Goal: Transaction & Acquisition: Purchase product/service

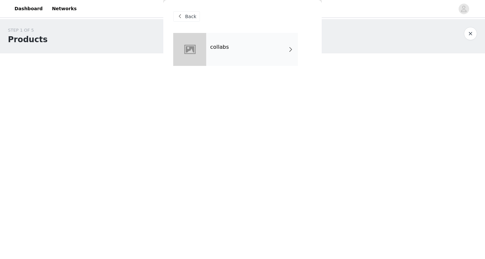
click at [223, 52] on div "collabs" at bounding box center [252, 49] width 92 height 33
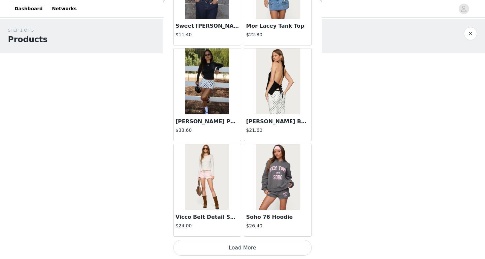
click at [223, 250] on button "Load More" at bounding box center [242, 248] width 139 height 16
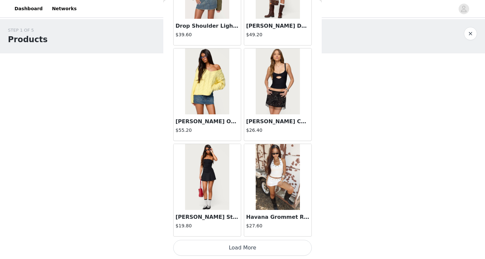
click at [234, 245] on button "Load More" at bounding box center [242, 248] width 139 height 16
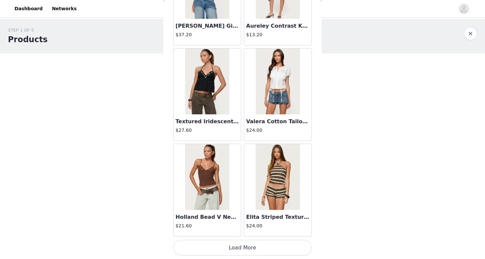
click at [247, 251] on button "Load More" at bounding box center [242, 248] width 139 height 16
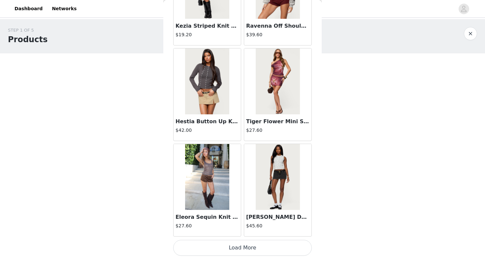
click at [243, 246] on button "Load More" at bounding box center [242, 248] width 139 height 16
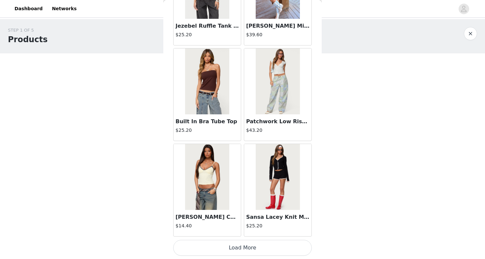
click at [249, 252] on button "Load More" at bounding box center [242, 248] width 139 height 16
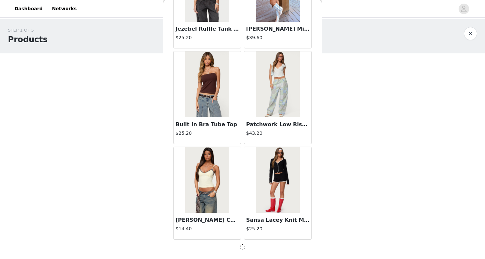
scroll to position [4576, 0]
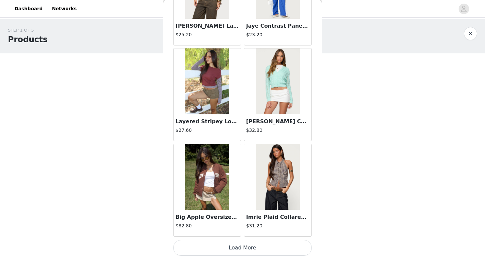
click at [247, 249] on button "Load More" at bounding box center [242, 248] width 139 height 16
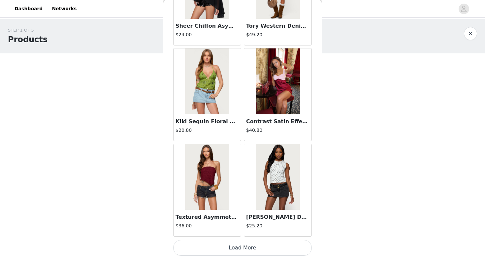
click at [236, 246] on button "Load More" at bounding box center [242, 248] width 139 height 16
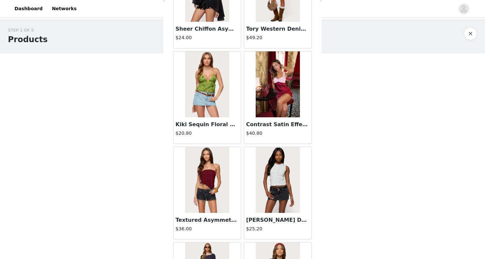
scroll to position [0, 0]
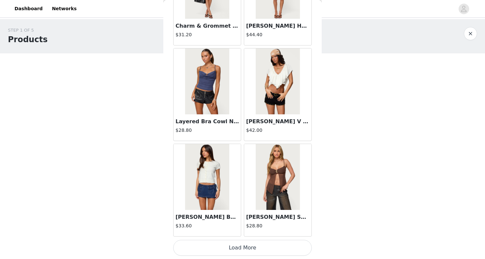
click at [241, 252] on button "Load More" at bounding box center [242, 248] width 139 height 16
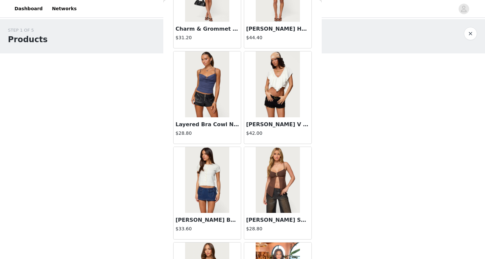
click at [219, 77] on img at bounding box center [207, 84] width 44 height 66
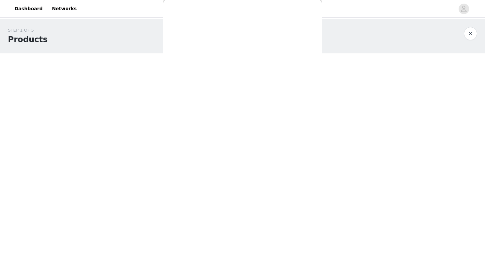
scroll to position [61, 0]
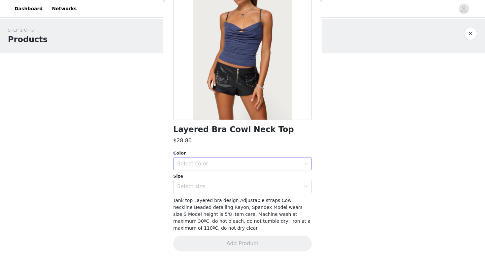
click at [214, 161] on div "Select color" at bounding box center [238, 164] width 123 height 7
click at [211, 182] on li "DARK BLUE" at bounding box center [242, 178] width 139 height 11
click at [212, 189] on div "Select size" at bounding box center [238, 187] width 123 height 7
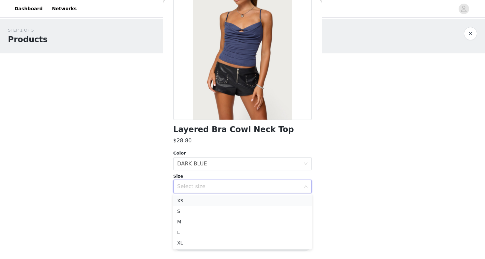
click at [205, 198] on li "XS" at bounding box center [242, 201] width 139 height 11
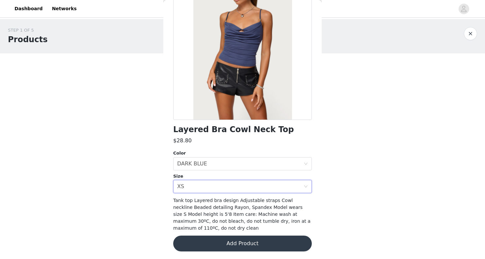
click at [210, 244] on button "Add Product" at bounding box center [242, 244] width 139 height 16
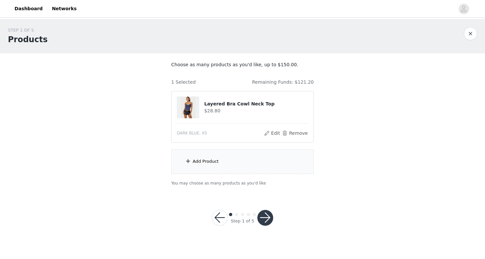
click at [233, 155] on div "Add Product" at bounding box center [242, 162] width 143 height 25
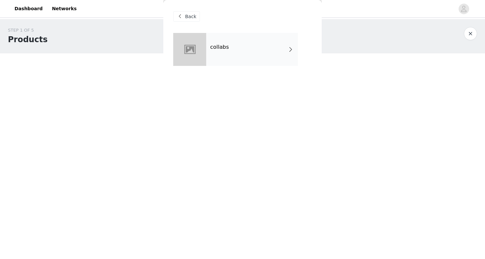
click at [278, 45] on div "collabs" at bounding box center [252, 49] width 92 height 33
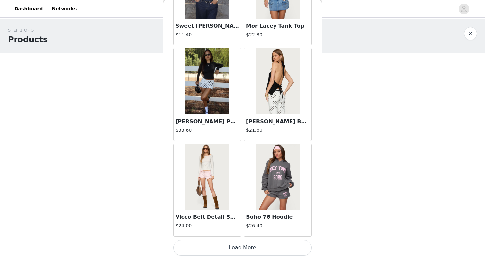
click at [238, 248] on button "Load More" at bounding box center [242, 248] width 139 height 16
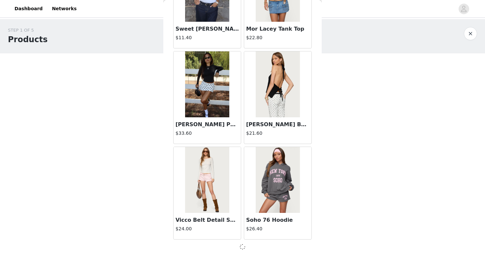
scroll to position [748, 0]
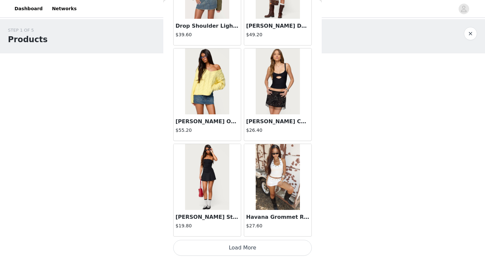
click at [240, 246] on button "Load More" at bounding box center [242, 248] width 139 height 16
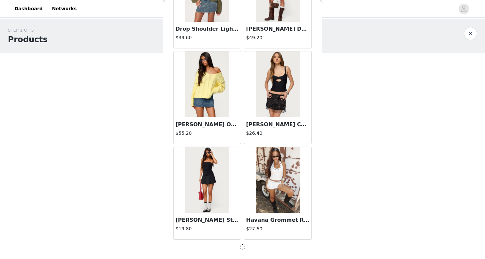
scroll to position [1705, 0]
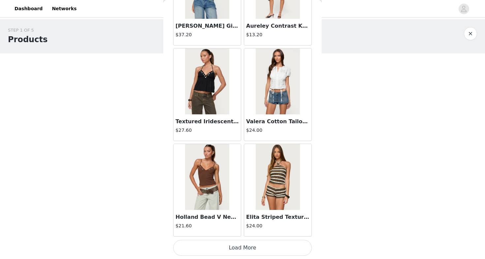
click at [235, 248] on button "Load More" at bounding box center [242, 248] width 139 height 16
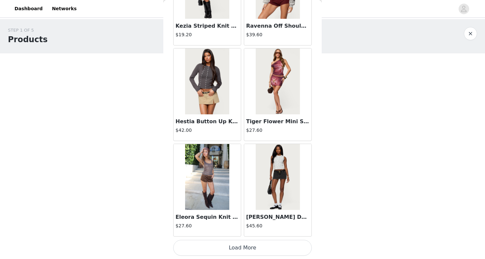
click at [243, 249] on button "Load More" at bounding box center [242, 248] width 139 height 16
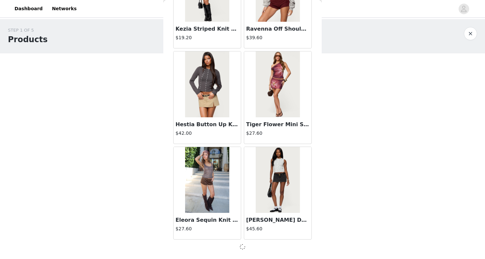
scroll to position [3619, 0]
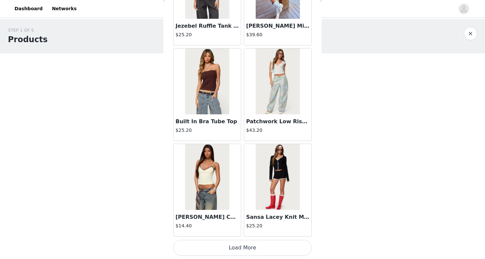
click at [240, 254] on button "Load More" at bounding box center [242, 248] width 139 height 16
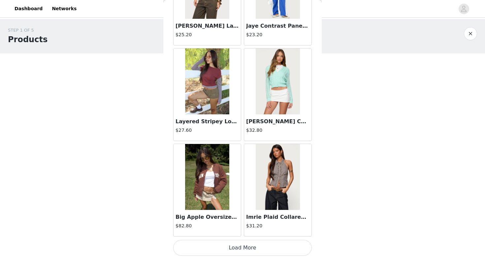
scroll to position [0, 0]
click at [235, 255] on button "Load More" at bounding box center [242, 248] width 139 height 16
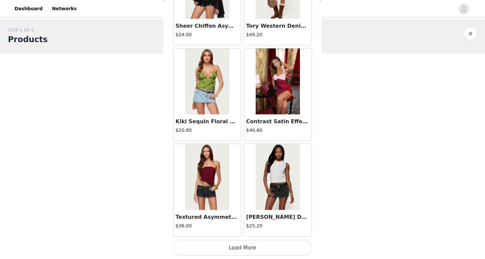
click at [226, 252] on button "Load More" at bounding box center [242, 248] width 139 height 16
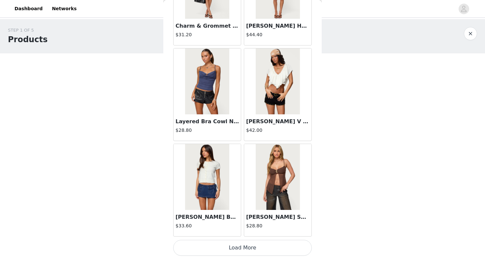
click at [222, 249] on button "Load More" at bounding box center [242, 248] width 139 height 16
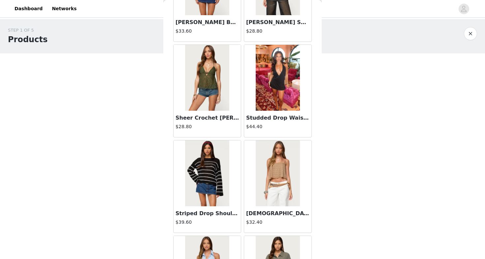
click at [218, 109] on img at bounding box center [207, 78] width 44 height 66
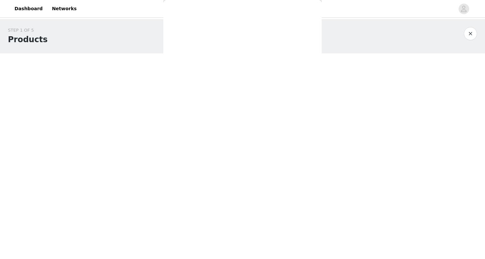
scroll to position [68, 0]
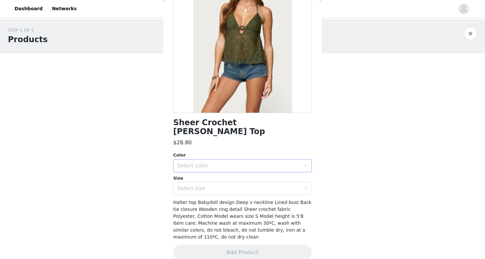
click at [197, 163] on div "Select color" at bounding box center [238, 166] width 123 height 7
click at [204, 174] on li "GREEN" at bounding box center [242, 171] width 139 height 11
click at [206, 185] on div "Select size" at bounding box center [240, 189] width 126 height 13
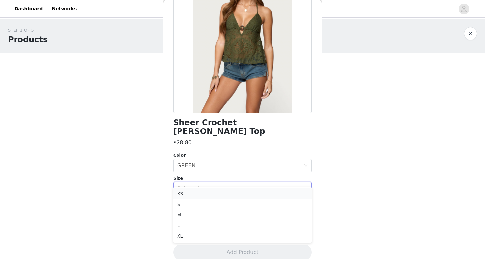
click at [204, 196] on li "XS" at bounding box center [242, 194] width 139 height 11
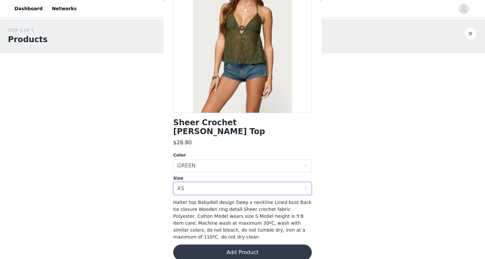
click at [216, 246] on button "Add Product" at bounding box center [242, 253] width 139 height 16
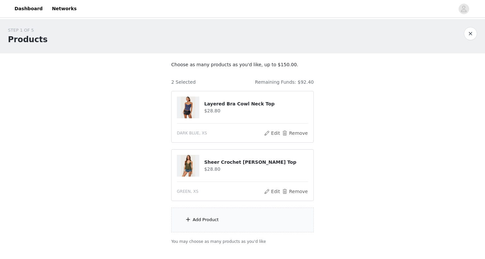
click at [203, 215] on div "Add Product" at bounding box center [242, 220] width 143 height 25
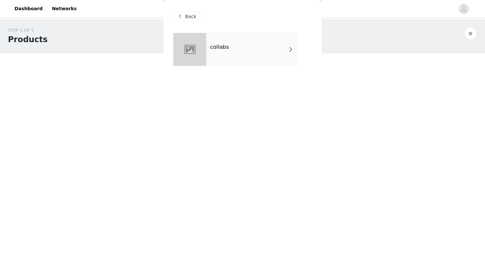
click at [267, 49] on div "collabs" at bounding box center [252, 49] width 92 height 33
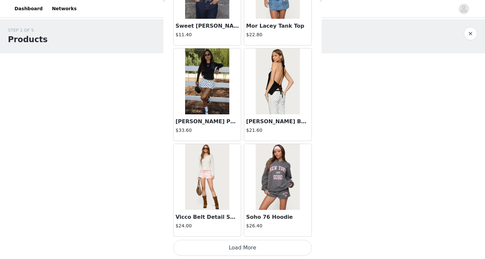
click at [232, 250] on button "Load More" at bounding box center [242, 248] width 139 height 16
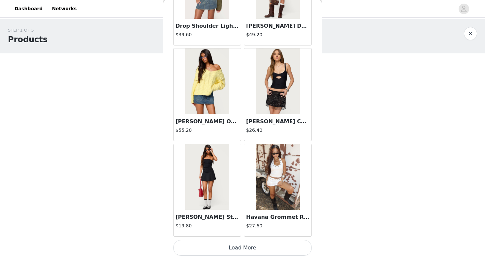
click at [242, 249] on button "Load More" at bounding box center [242, 248] width 139 height 16
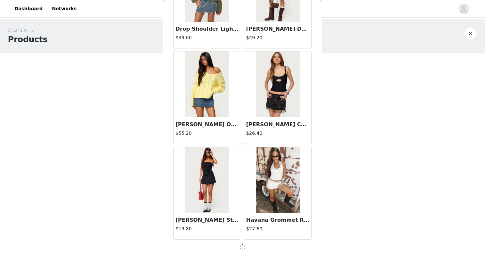
scroll to position [1705, 0]
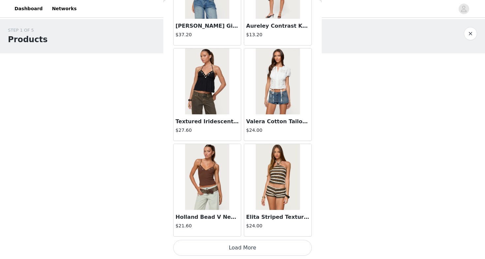
click at [240, 251] on button "Load More" at bounding box center [242, 248] width 139 height 16
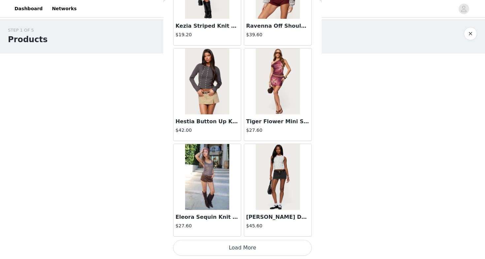
click at [241, 243] on button "Load More" at bounding box center [242, 248] width 139 height 16
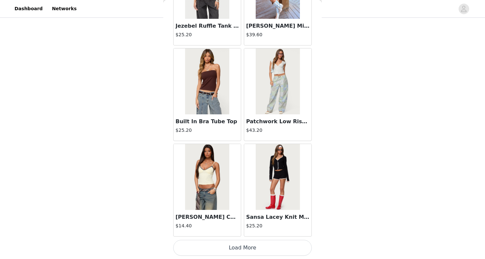
scroll to position [41, 0]
click at [224, 247] on button "Load More" at bounding box center [242, 248] width 139 height 16
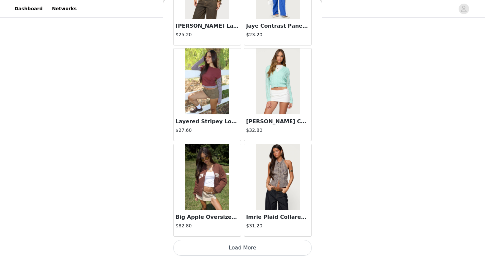
click at [254, 246] on button "Load More" at bounding box center [242, 248] width 139 height 16
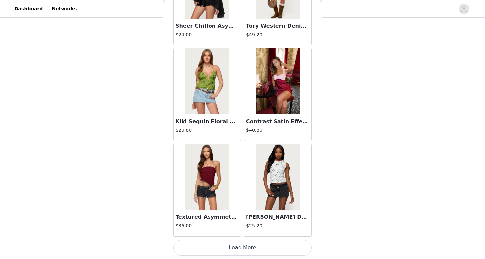
click at [238, 246] on button "Load More" at bounding box center [242, 248] width 139 height 16
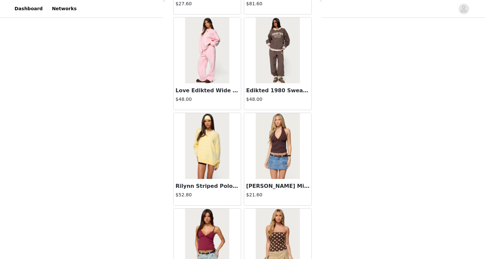
scroll to position [41, 0]
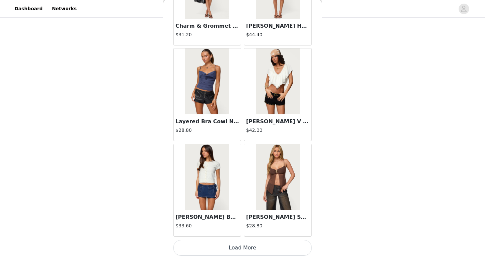
click at [238, 250] on button "Load More" at bounding box center [242, 248] width 139 height 16
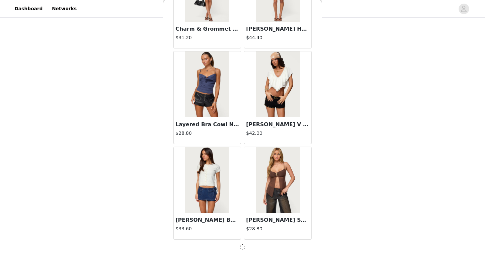
scroll to position [7448, 0]
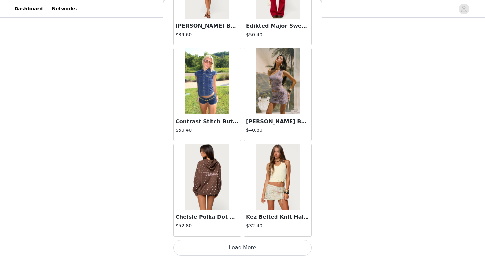
click at [234, 247] on button "Load More" at bounding box center [242, 248] width 139 height 16
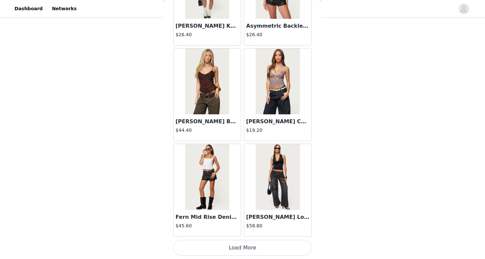
scroll to position [41, 0]
click at [243, 247] on button "Load More" at bounding box center [242, 248] width 139 height 16
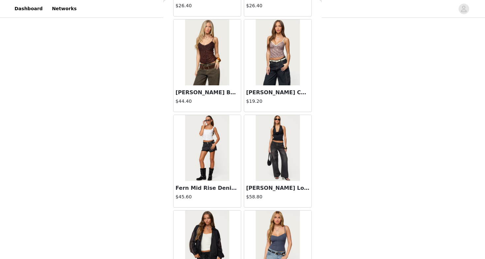
scroll to position [0, 0]
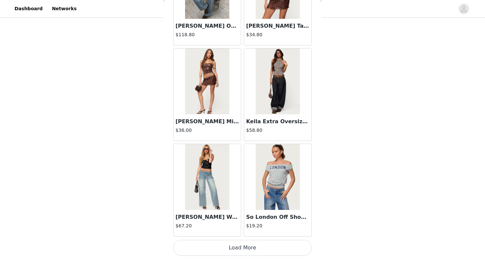
click at [238, 247] on button "Load More" at bounding box center [242, 248] width 139 height 16
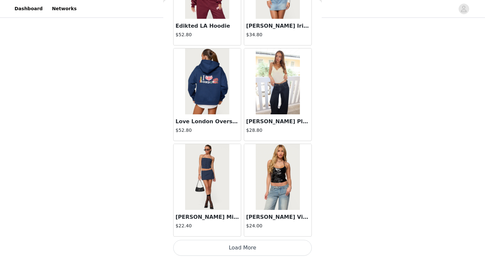
scroll to position [41, 0]
click at [237, 245] on button "Load More" at bounding box center [242, 248] width 139 height 16
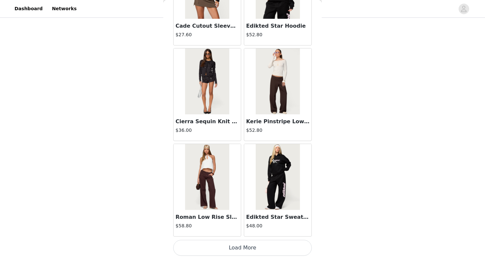
click at [215, 250] on button "Load More" at bounding box center [242, 248] width 139 height 16
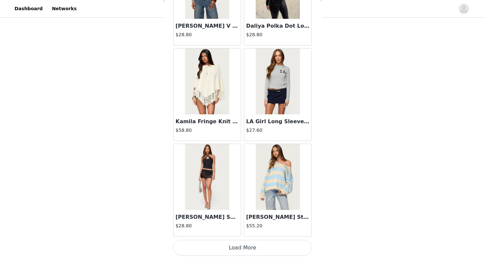
click at [237, 252] on button "Load More" at bounding box center [242, 248] width 139 height 16
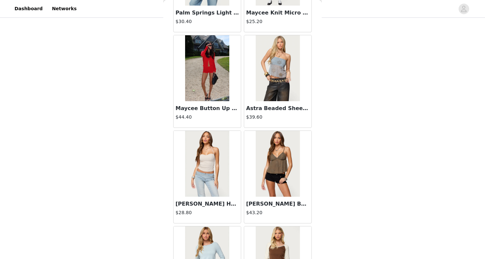
scroll to position [13783, 0]
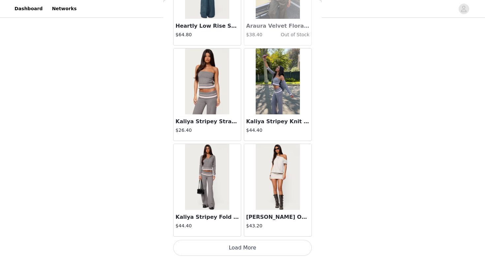
click at [234, 248] on button "Load More" at bounding box center [242, 248] width 139 height 16
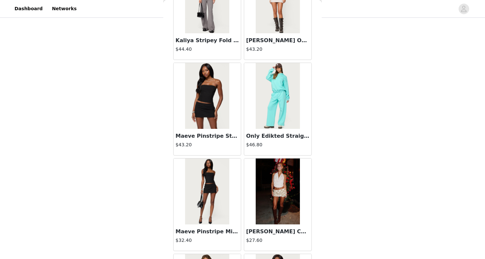
scroll to position [14336, 0]
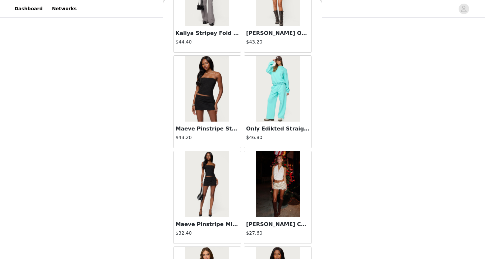
click at [214, 200] on img at bounding box center [207, 185] width 44 height 66
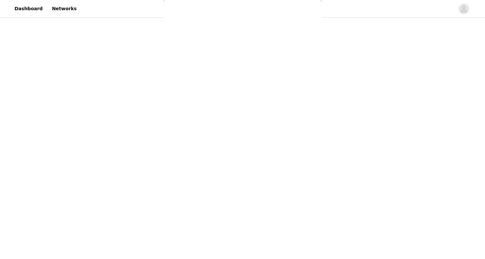
scroll to position [54, 0]
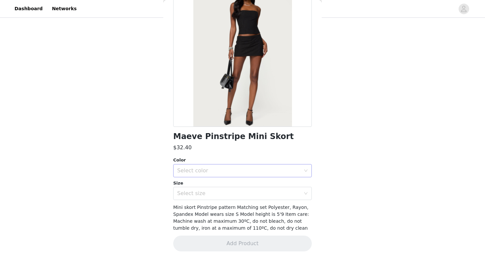
click at [221, 168] on div "Select color" at bounding box center [238, 171] width 123 height 7
click at [211, 184] on li "BLACK" at bounding box center [242, 185] width 139 height 11
click at [214, 195] on div "Select size" at bounding box center [238, 193] width 123 height 7
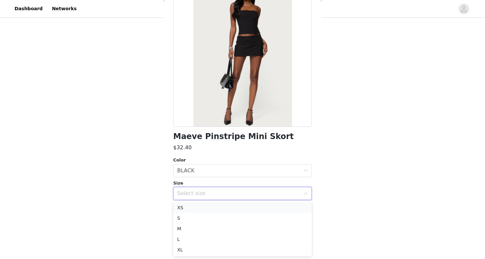
click at [213, 209] on li "XS" at bounding box center [242, 208] width 139 height 11
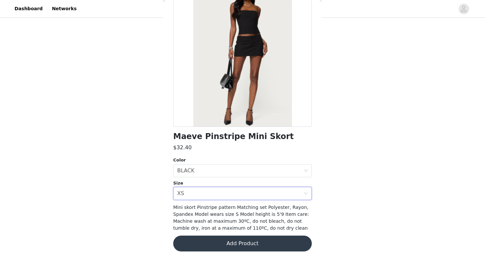
click at [211, 242] on button "Add Product" at bounding box center [242, 244] width 139 height 16
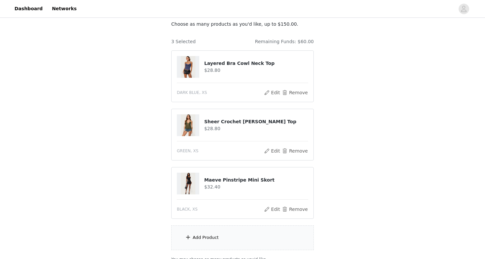
click at [211, 242] on div "Add Product" at bounding box center [242, 238] width 143 height 25
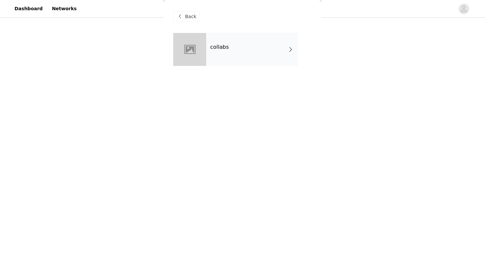
click at [259, 55] on div "collabs" at bounding box center [252, 49] width 92 height 33
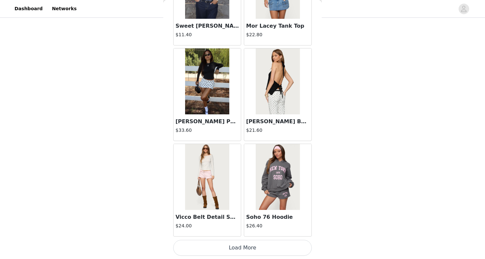
click at [245, 250] on button "Load More" at bounding box center [242, 248] width 139 height 16
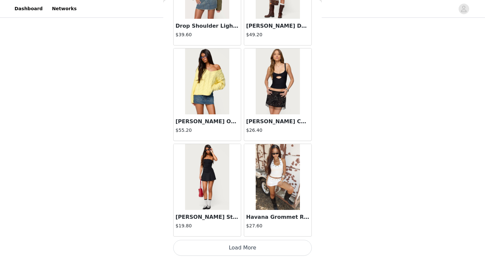
click at [242, 245] on button "Load More" at bounding box center [242, 248] width 139 height 16
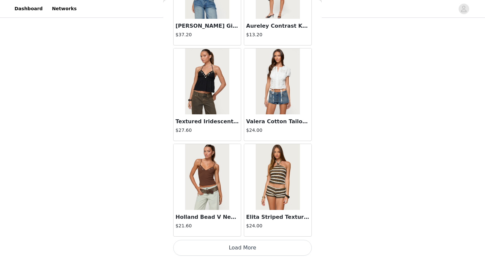
click at [257, 247] on button "Load More" at bounding box center [242, 248] width 139 height 16
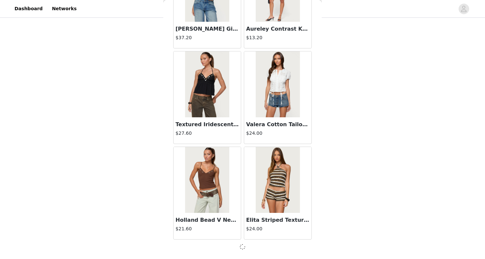
scroll to position [2662, 0]
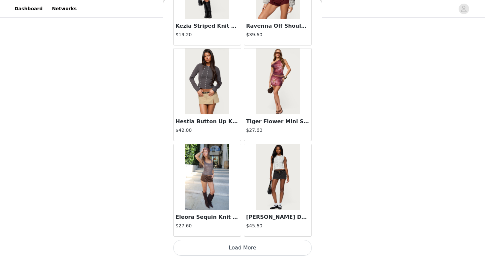
click at [230, 247] on button "Load More" at bounding box center [242, 248] width 139 height 16
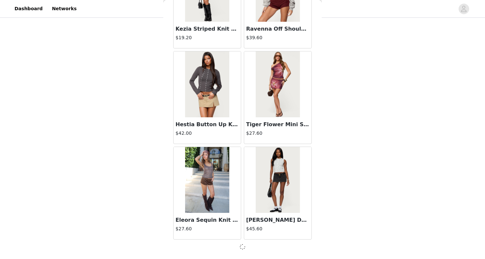
scroll to position [3619, 0]
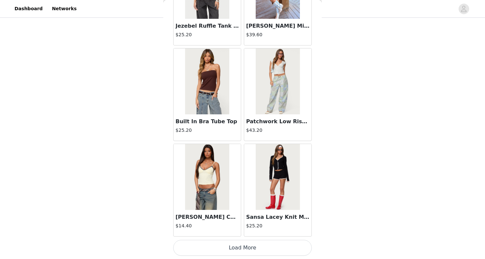
click at [230, 251] on button "Load More" at bounding box center [242, 248] width 139 height 16
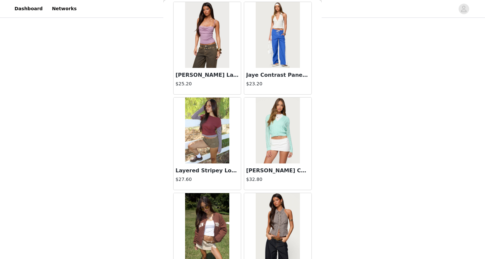
scroll to position [5488, 0]
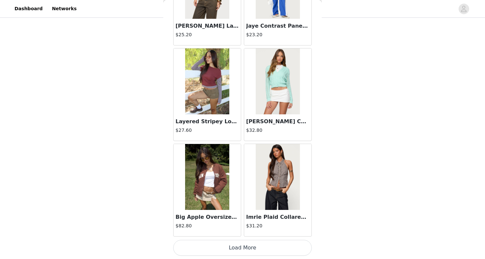
click at [238, 246] on button "Load More" at bounding box center [242, 248] width 139 height 16
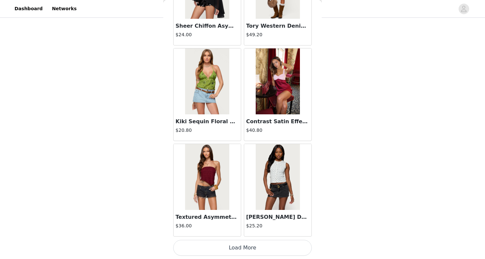
click at [234, 248] on button "Load More" at bounding box center [242, 248] width 139 height 16
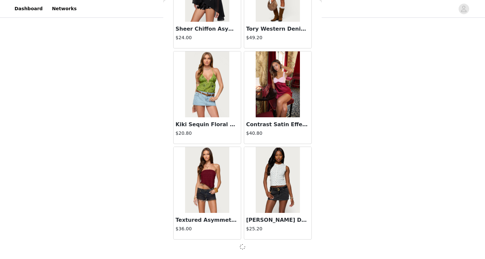
scroll to position [6491, 0]
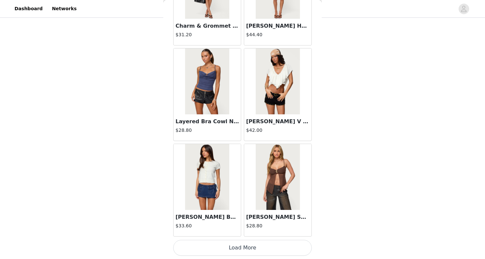
click at [235, 246] on button "Load More" at bounding box center [242, 248] width 139 height 16
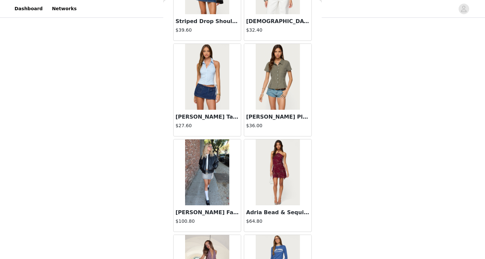
scroll to position [99, 0]
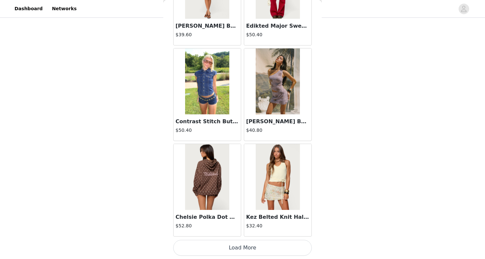
click at [241, 245] on button "Load More" at bounding box center [242, 248] width 139 height 16
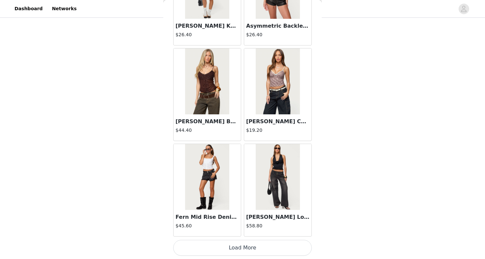
click at [250, 242] on button "Load More" at bounding box center [242, 248] width 139 height 16
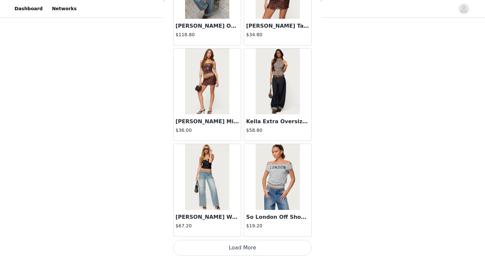
click at [232, 245] on button "Load More" at bounding box center [242, 248] width 139 height 16
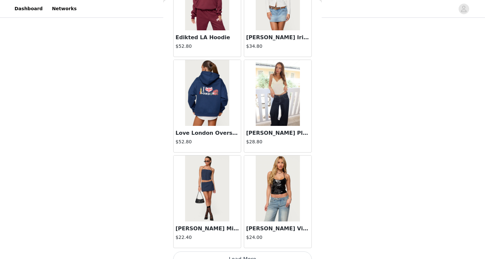
scroll to position [11273, 0]
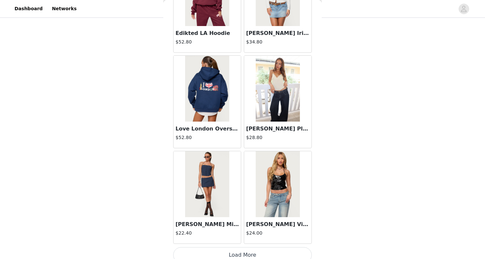
click at [281, 119] on img at bounding box center [278, 89] width 44 height 66
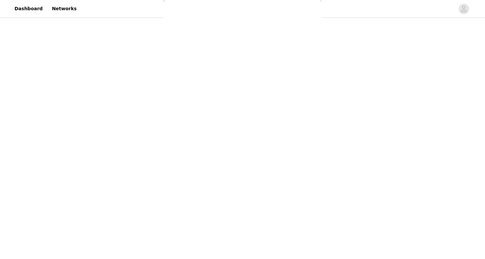
scroll to position [61, 0]
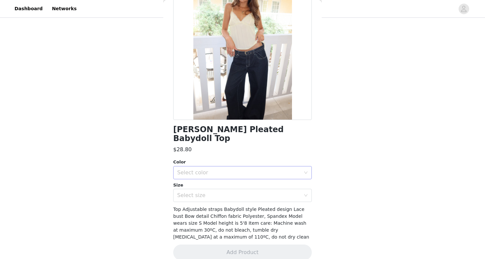
click at [229, 170] on div "Select color" at bounding box center [238, 173] width 123 height 7
click at [220, 180] on li "YELLOW" at bounding box center [242, 178] width 139 height 11
click at [219, 192] on div "Select size" at bounding box center [238, 195] width 123 height 7
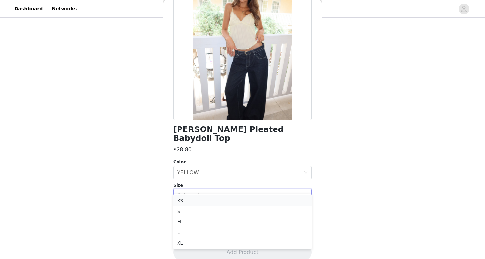
click at [210, 202] on li "XS" at bounding box center [242, 201] width 139 height 11
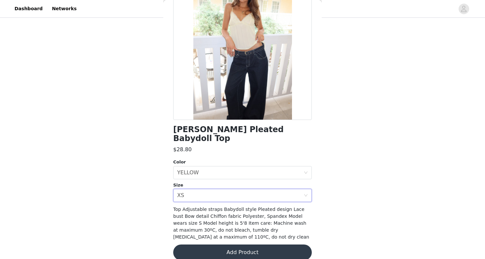
click at [211, 246] on button "Add Product" at bounding box center [242, 253] width 139 height 16
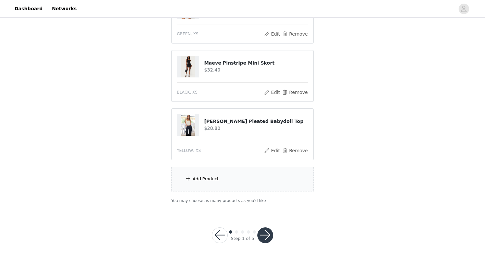
scroll to position [157, 0]
click at [201, 175] on div "Add Product" at bounding box center [242, 179] width 143 height 25
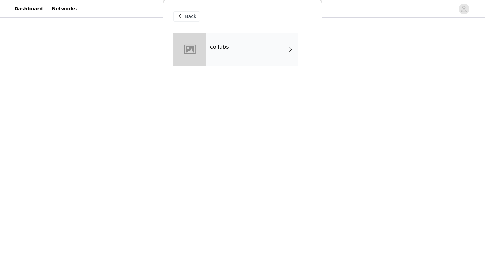
click at [248, 45] on div "collabs" at bounding box center [252, 49] width 92 height 33
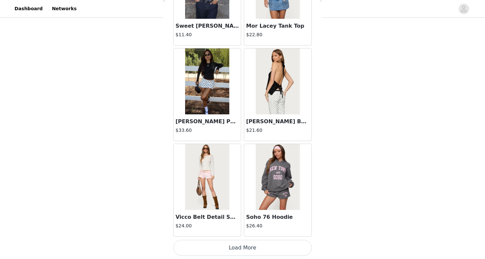
click at [229, 250] on button "Load More" at bounding box center [242, 248] width 139 height 16
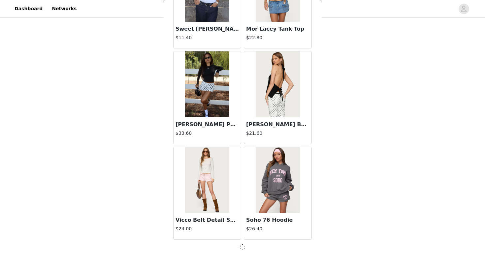
scroll to position [748, 0]
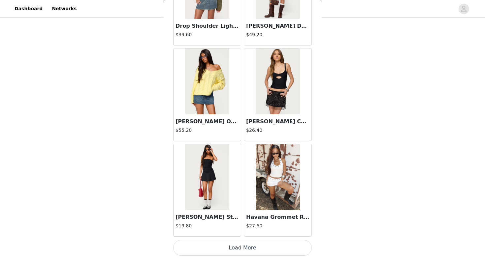
click at [232, 249] on button "Load More" at bounding box center [242, 248] width 139 height 16
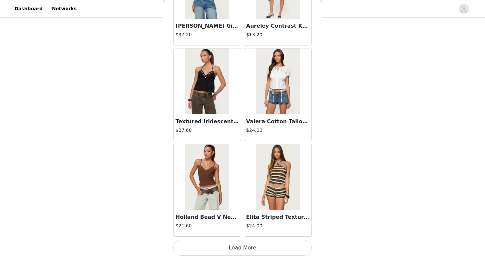
click at [229, 248] on button "Load More" at bounding box center [242, 248] width 139 height 16
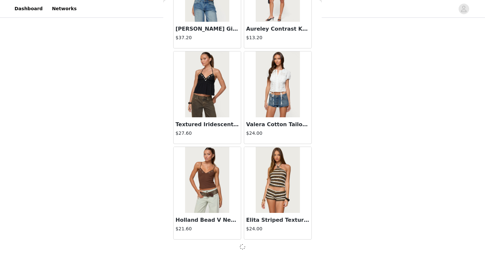
scroll to position [2662, 0]
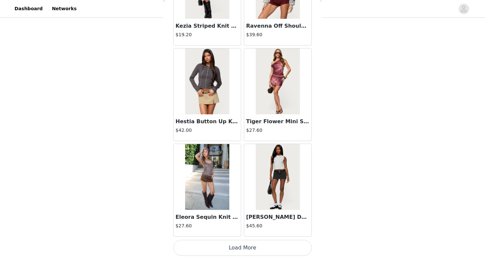
click at [243, 245] on button "Load More" at bounding box center [242, 248] width 139 height 16
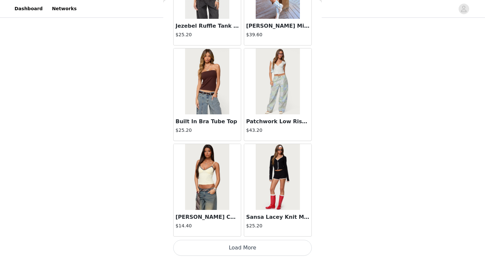
click at [234, 247] on button "Load More" at bounding box center [242, 248] width 139 height 16
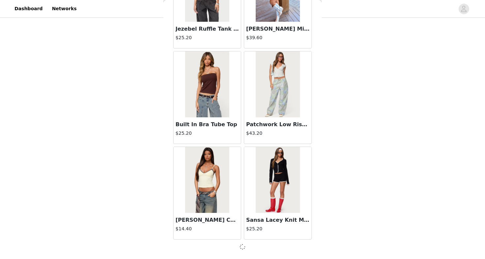
scroll to position [4576, 0]
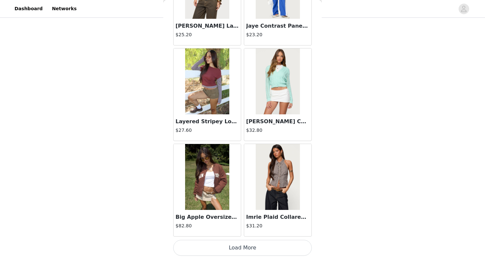
click at [247, 253] on button "Load More" at bounding box center [242, 248] width 139 height 16
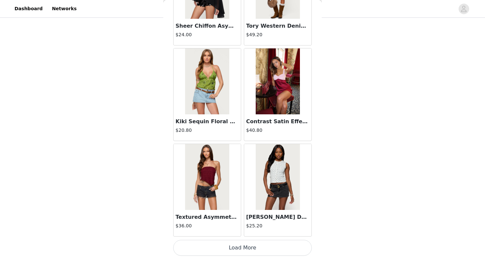
click at [232, 246] on button "Load More" at bounding box center [242, 248] width 139 height 16
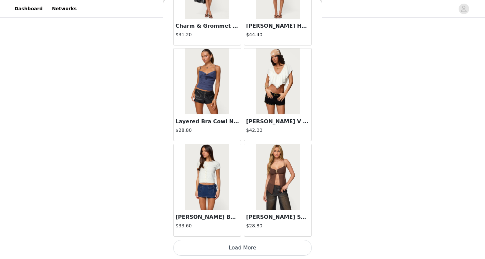
click at [248, 251] on button "Load More" at bounding box center [242, 248] width 139 height 16
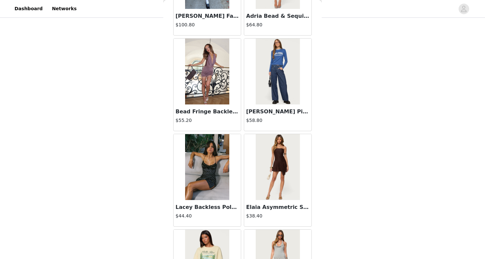
scroll to position [157, 0]
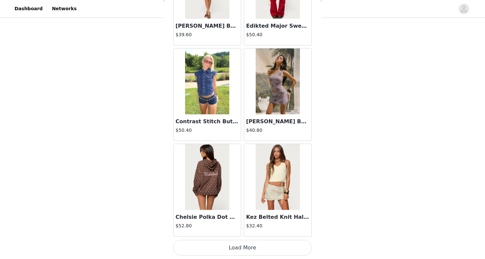
click at [232, 249] on button "Load More" at bounding box center [242, 248] width 139 height 16
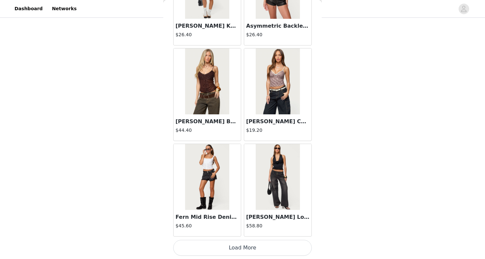
click at [233, 249] on button "Load More" at bounding box center [242, 248] width 139 height 16
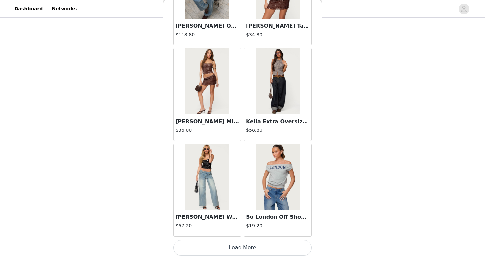
click at [235, 248] on button "Load More" at bounding box center [242, 248] width 139 height 16
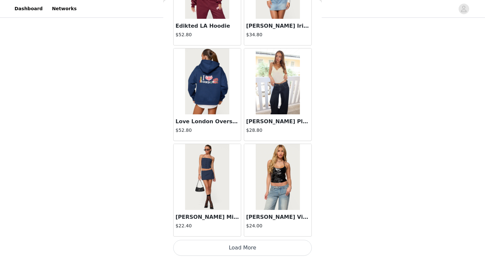
click at [243, 247] on button "Load More" at bounding box center [242, 248] width 139 height 16
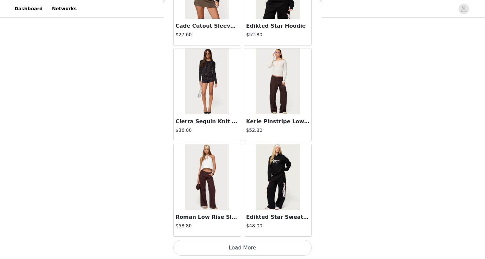
click at [236, 248] on button "Load More" at bounding box center [242, 248] width 139 height 16
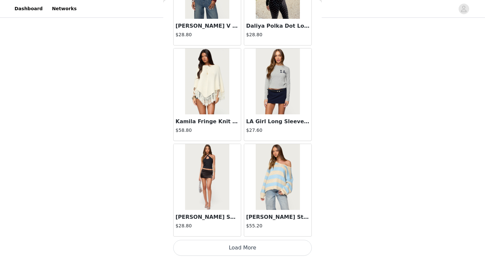
scroll to position [157, 0]
click at [231, 252] on button "Load More" at bounding box center [242, 248] width 139 height 16
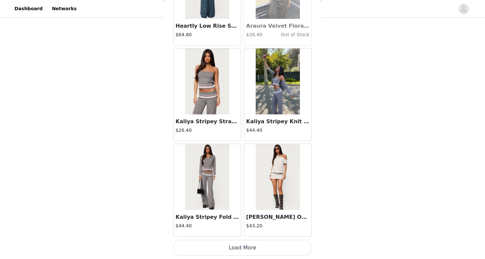
click at [233, 252] on button "Load More" at bounding box center [242, 248] width 139 height 16
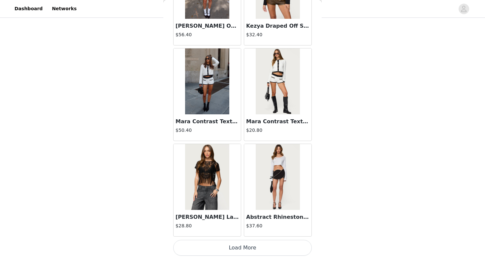
click at [223, 252] on button "Load More" at bounding box center [242, 248] width 139 height 16
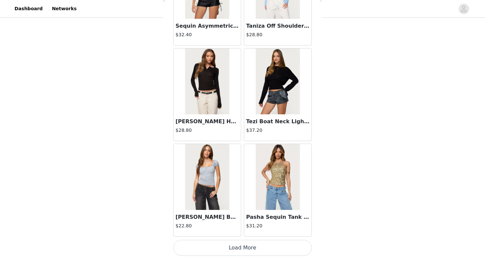
scroll to position [157, 0]
click at [234, 249] on button "Load More" at bounding box center [242, 248] width 139 height 16
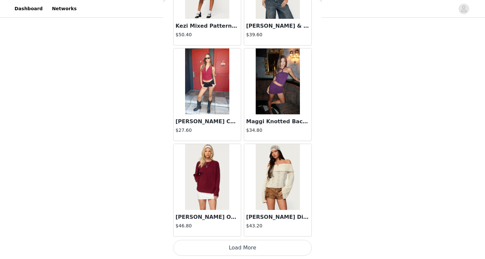
scroll to position [17023, 0]
click at [220, 253] on button "Load More" at bounding box center [242, 248] width 139 height 16
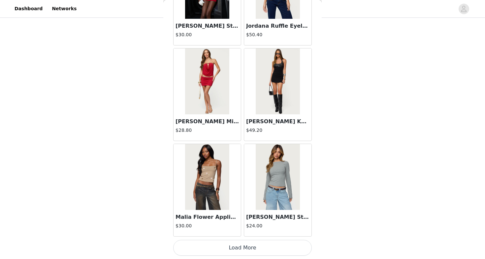
scroll to position [157, 0]
click at [234, 246] on button "Load More" at bounding box center [242, 248] width 139 height 16
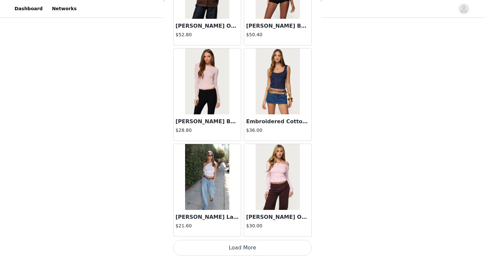
click at [230, 250] on button "Load More" at bounding box center [242, 248] width 139 height 16
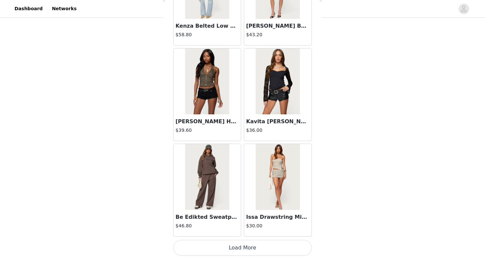
click at [237, 249] on button "Load More" at bounding box center [242, 248] width 139 height 16
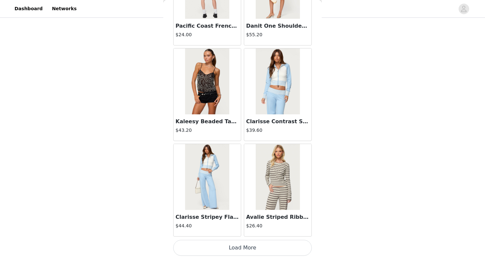
click at [227, 251] on button "Load More" at bounding box center [242, 248] width 139 height 16
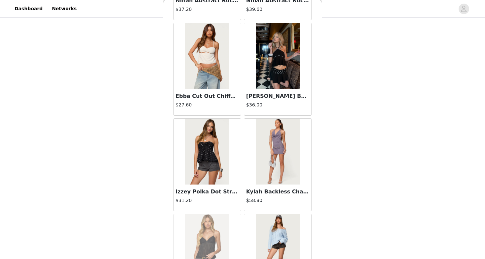
scroll to position [21261, 0]
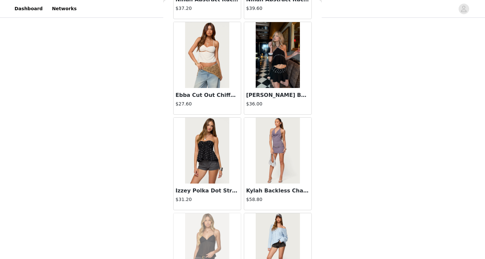
click at [200, 157] on img at bounding box center [207, 151] width 44 height 66
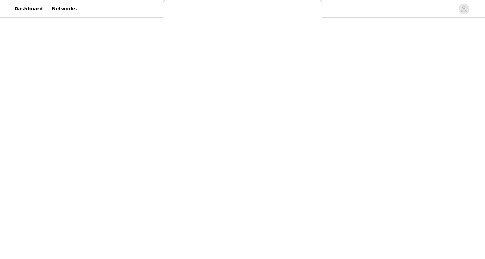
scroll to position [61, 0]
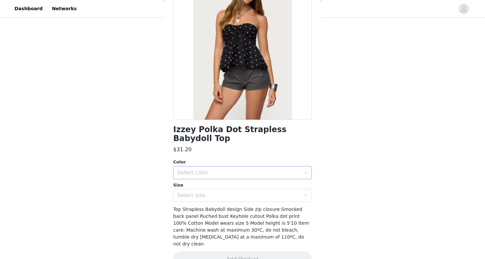
click at [218, 169] on div "Select color" at bounding box center [240, 173] width 126 height 13
click at [214, 182] on li "BLACK" at bounding box center [242, 178] width 139 height 11
click at [212, 192] on div "Select size" at bounding box center [238, 195] width 123 height 7
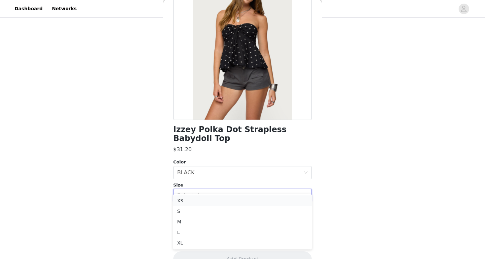
click at [204, 201] on li "XS" at bounding box center [242, 201] width 139 height 11
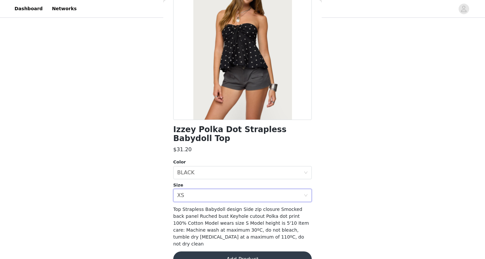
click at [212, 252] on button "Add Product" at bounding box center [242, 260] width 139 height 16
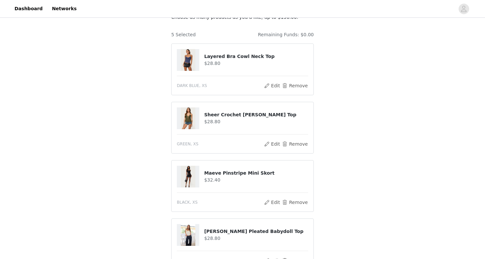
scroll to position [43, 0]
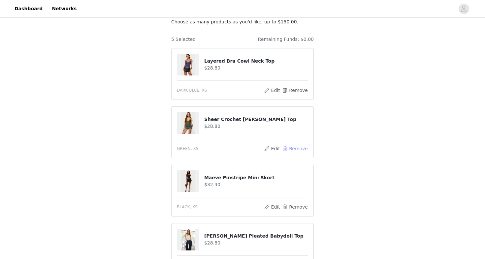
click at [290, 148] on button "Remove" at bounding box center [295, 149] width 26 height 8
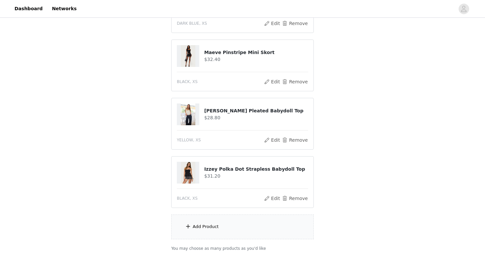
scroll to position [112, 0]
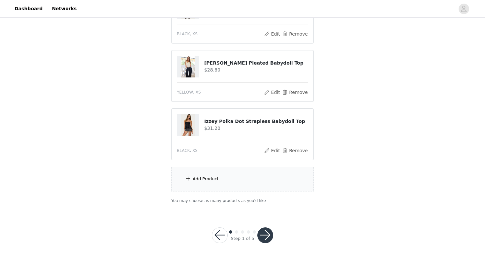
click at [199, 179] on div "Add Product" at bounding box center [206, 179] width 26 height 7
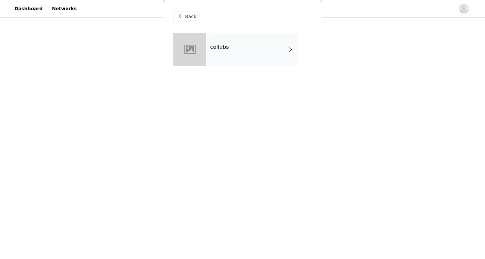
click at [251, 61] on div "collabs" at bounding box center [252, 49] width 92 height 33
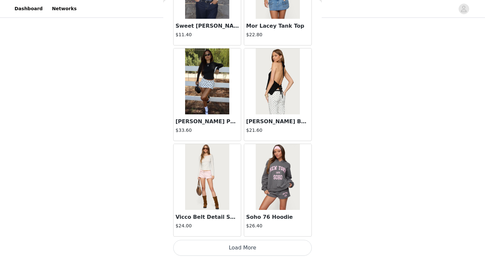
click at [241, 250] on button "Load More" at bounding box center [242, 248] width 139 height 16
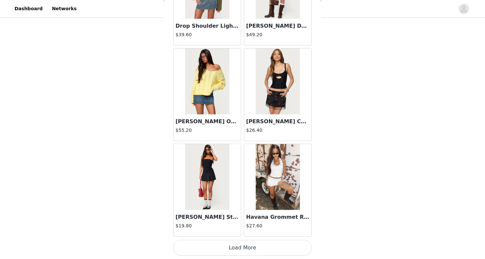
click at [245, 248] on button "Load More" at bounding box center [242, 248] width 139 height 16
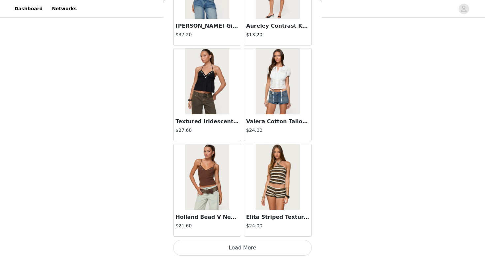
click at [240, 246] on button "Load More" at bounding box center [242, 248] width 139 height 16
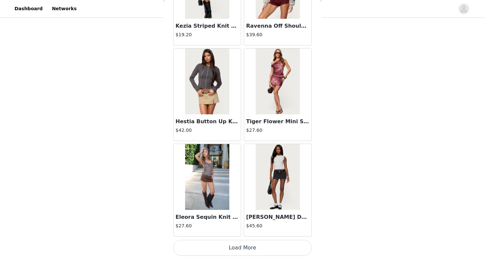
click at [231, 245] on button "Load More" at bounding box center [242, 248] width 139 height 16
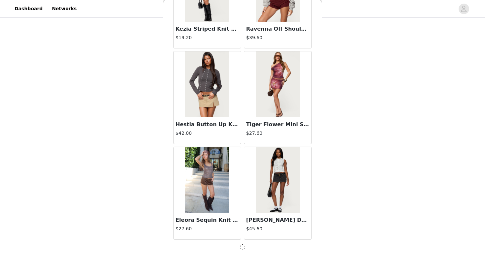
scroll to position [3619, 0]
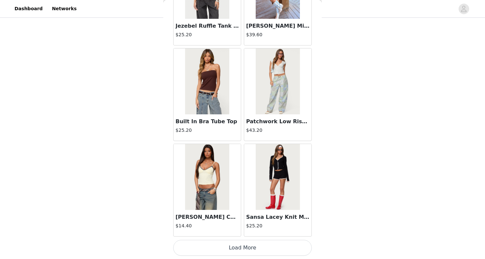
click at [221, 248] on button "Load More" at bounding box center [242, 248] width 139 height 16
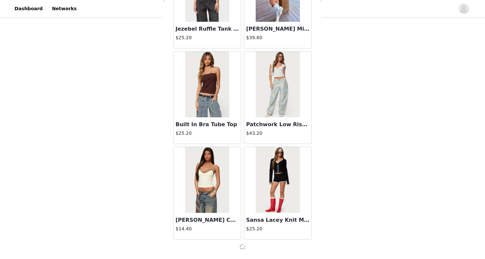
scroll to position [4576, 0]
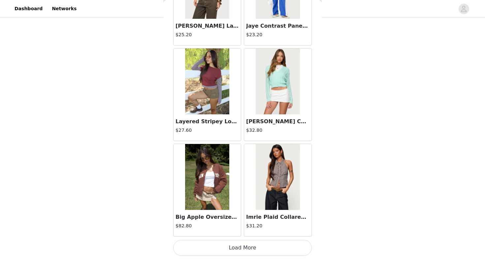
click at [245, 250] on button "Load More" at bounding box center [242, 248] width 139 height 16
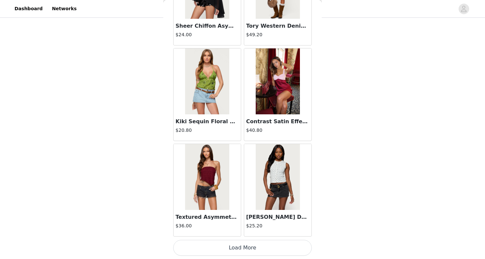
click at [231, 249] on button "Load More" at bounding box center [242, 248] width 139 height 16
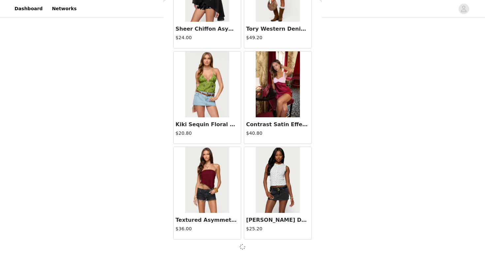
scroll to position [6491, 0]
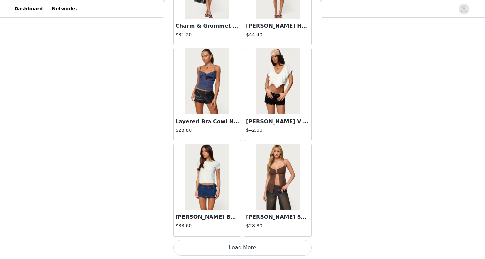
click at [245, 251] on button "Load More" at bounding box center [242, 248] width 139 height 16
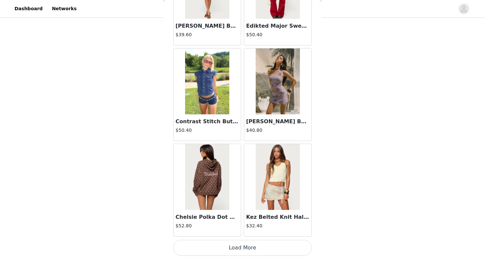
click at [240, 247] on button "Load More" at bounding box center [242, 248] width 139 height 16
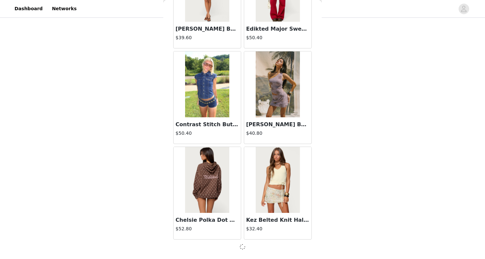
scroll to position [8405, 0]
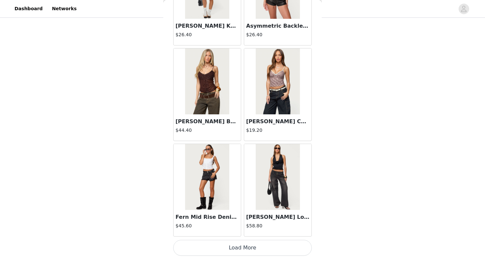
click at [248, 252] on button "Load More" at bounding box center [242, 248] width 139 height 16
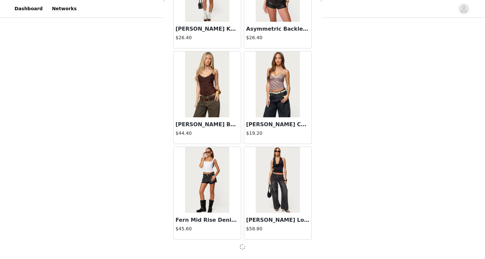
scroll to position [9362, 0]
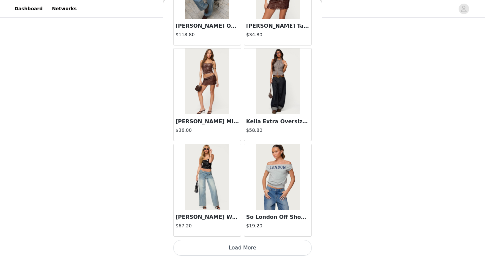
click at [238, 244] on button "Load More" at bounding box center [242, 248] width 139 height 16
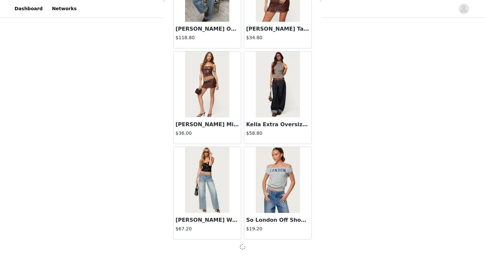
scroll to position [10320, 0]
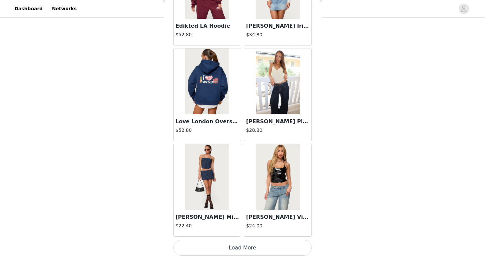
click at [244, 249] on button "Load More" at bounding box center [242, 248] width 139 height 16
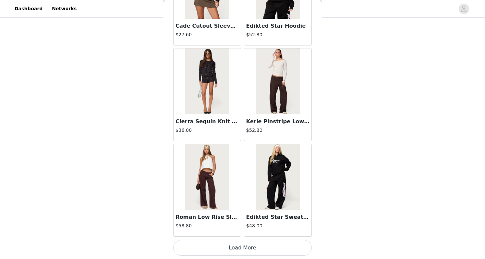
scroll to position [157, 0]
click at [236, 250] on button "Load More" at bounding box center [242, 248] width 139 height 16
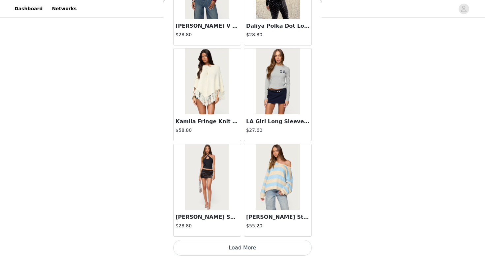
click at [243, 243] on button "Load More" at bounding box center [242, 248] width 139 height 16
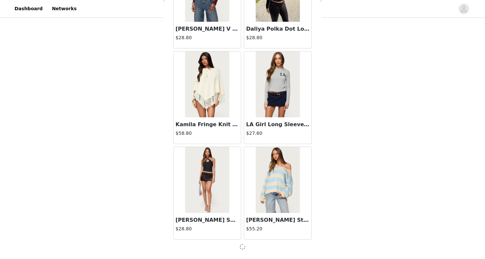
scroll to position [13191, 0]
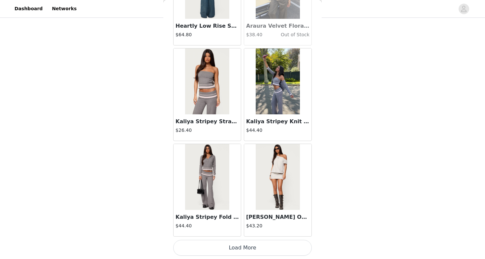
click at [240, 247] on button "Load More" at bounding box center [242, 248] width 139 height 16
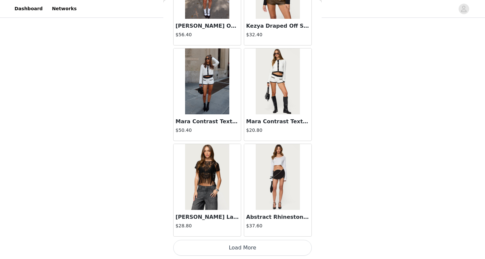
click at [234, 249] on button "Load More" at bounding box center [242, 248] width 139 height 16
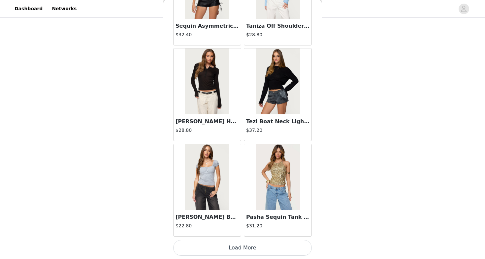
click at [237, 250] on button "Load More" at bounding box center [242, 248] width 139 height 16
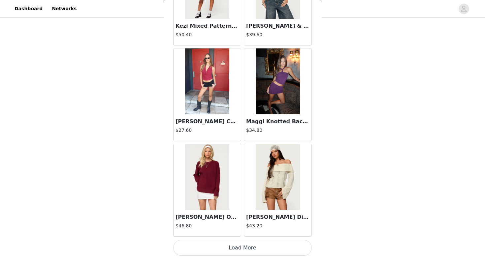
click at [234, 252] on button "Load More" at bounding box center [242, 248] width 139 height 16
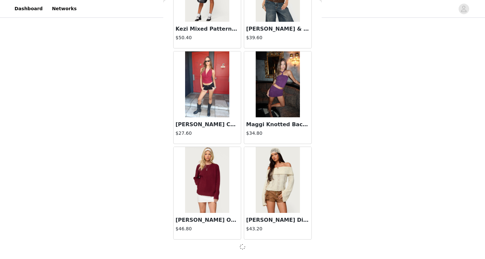
scroll to position [17020, 0]
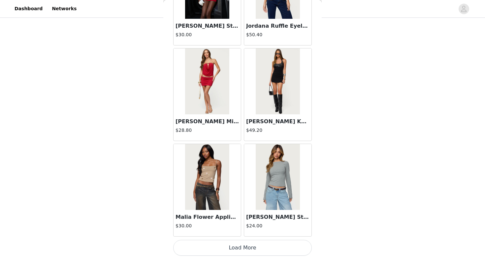
click at [220, 249] on button "Load More" at bounding box center [242, 248] width 139 height 16
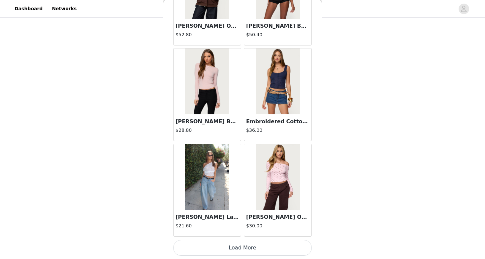
click at [232, 248] on button "Load More" at bounding box center [242, 248] width 139 height 16
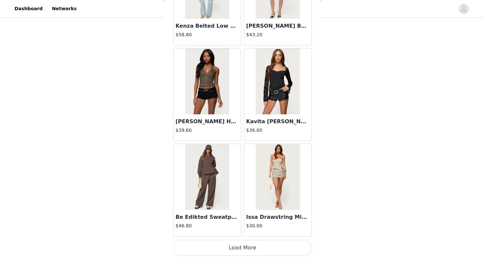
scroll to position [157, 0]
click at [223, 250] on button "Load More" at bounding box center [242, 248] width 139 height 16
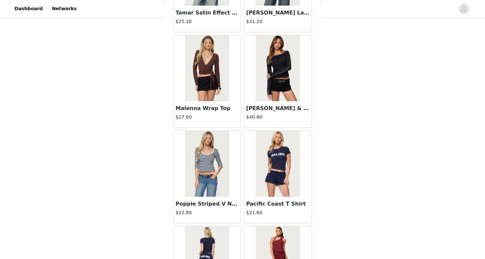
scroll to position [20580, 0]
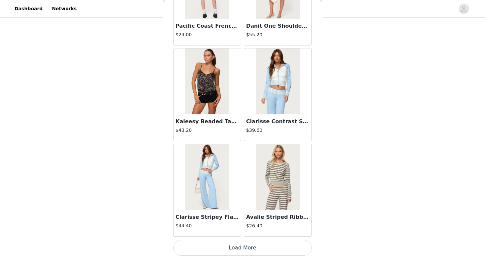
click at [234, 247] on button "Load More" at bounding box center [242, 248] width 139 height 16
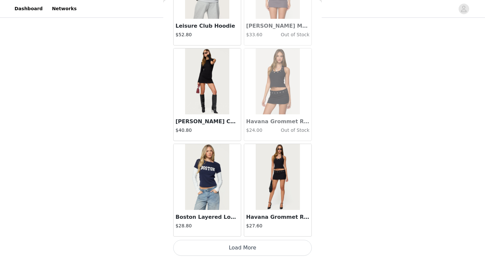
scroll to position [21809, 0]
click at [231, 249] on button "Load More" at bounding box center [242, 248] width 139 height 16
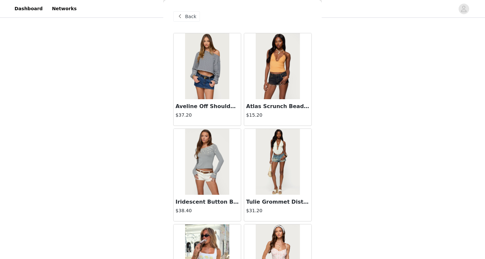
scroll to position [0, 0]
click at [192, 18] on span "Back" at bounding box center [190, 16] width 11 height 7
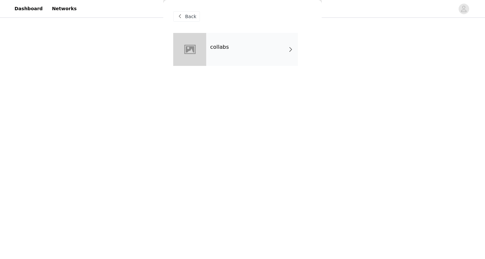
click at [194, 17] on span "Back" at bounding box center [190, 16] width 11 height 7
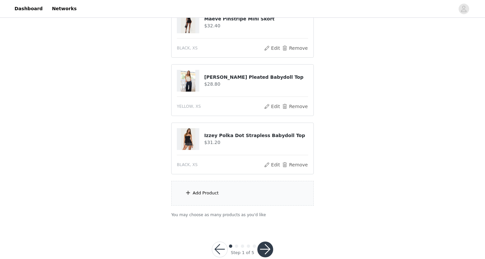
click at [264, 248] on button "button" at bounding box center [265, 250] width 16 height 16
